Goal: Communication & Community: Share content

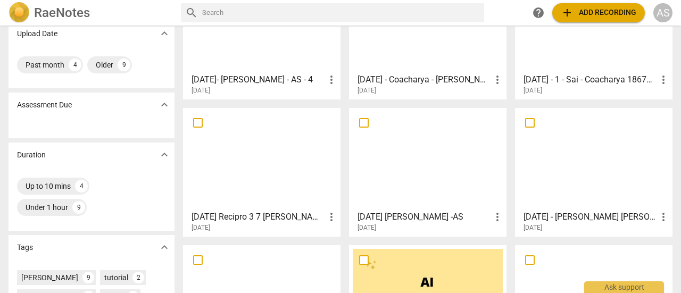
scroll to position [106, 0]
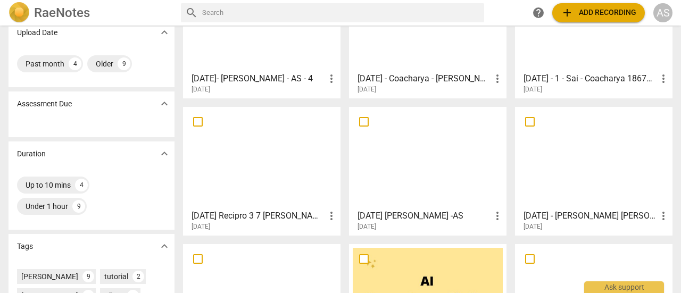
click at [271, 201] on div at bounding box center [262, 158] width 150 height 94
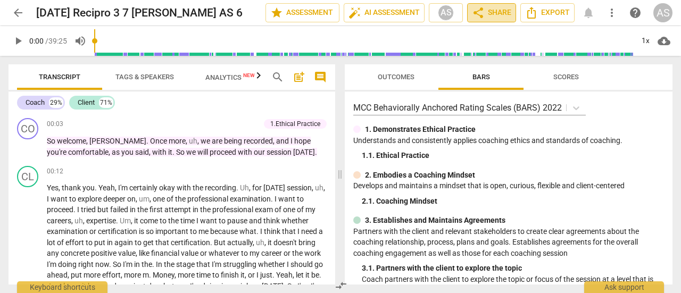
click at [496, 16] on span "share Share" at bounding box center [491, 12] width 39 height 13
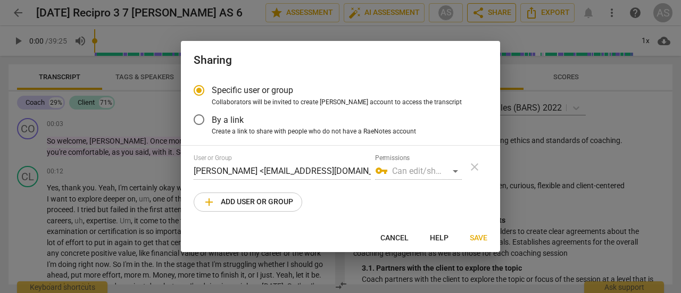
radio input "false"
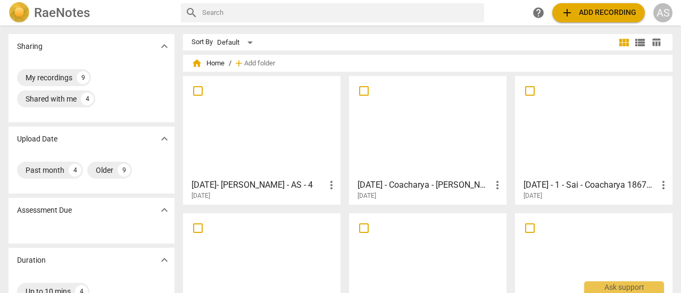
scroll to position [233, 0]
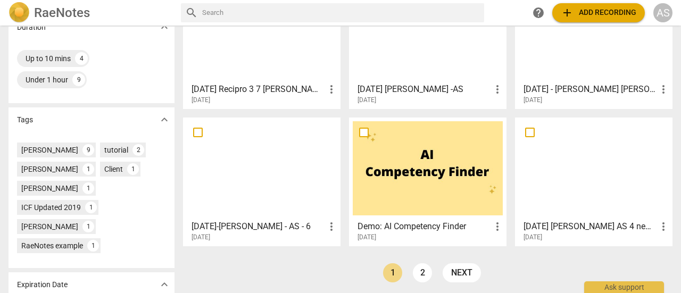
click at [270, 69] on div at bounding box center [262, 31] width 150 height 94
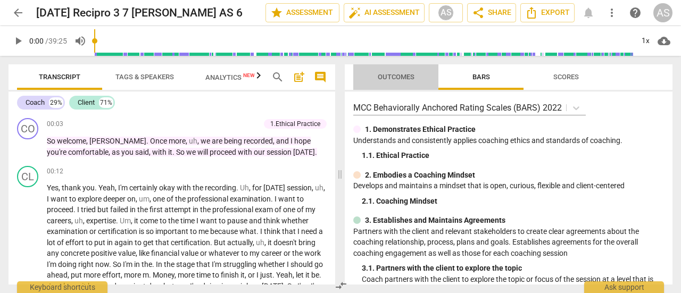
click at [409, 83] on span "Outcomes" at bounding box center [396, 77] width 62 height 14
